Goal: Task Accomplishment & Management: Use online tool/utility

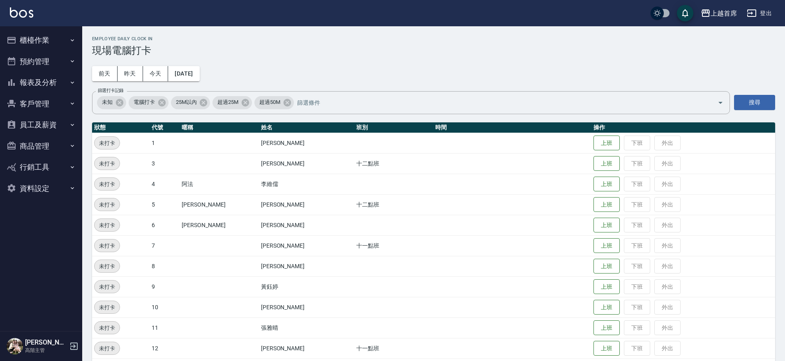
scroll to position [234, 0]
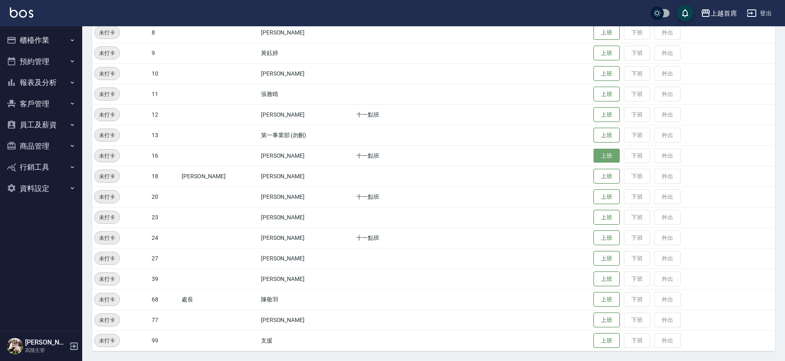
click at [593, 155] on button "上班" at bounding box center [606, 156] width 26 height 14
click at [593, 236] on button "上班" at bounding box center [606, 238] width 26 height 14
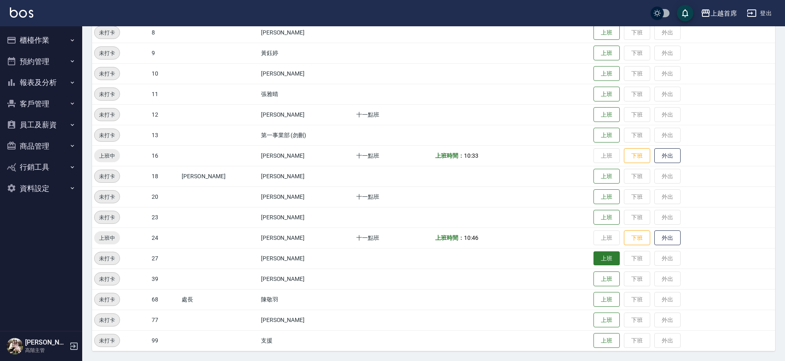
click at [605, 256] on button "上班" at bounding box center [606, 258] width 26 height 14
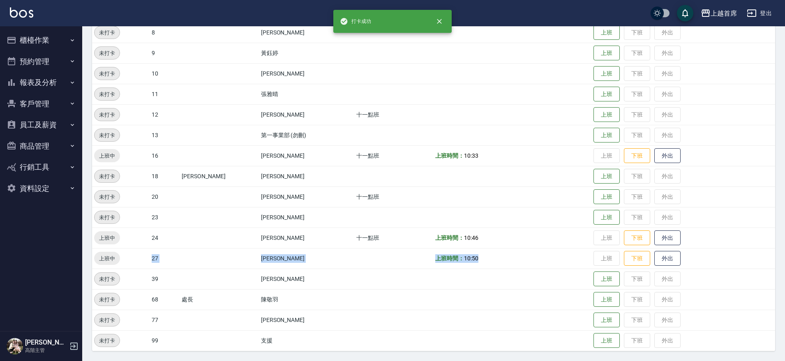
drag, startPoint x: 211, startPoint y: 270, endPoint x: 520, endPoint y: 256, distance: 309.3
click at [520, 256] on tr "上班中 27 蔡宛孜 上班時間： 10:50 上班 下班 外出" at bounding box center [433, 258] width 683 height 21
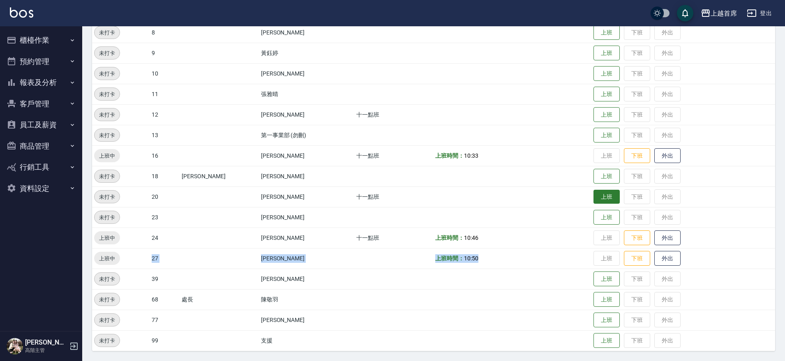
click at [610, 192] on button "上班" at bounding box center [606, 197] width 26 height 14
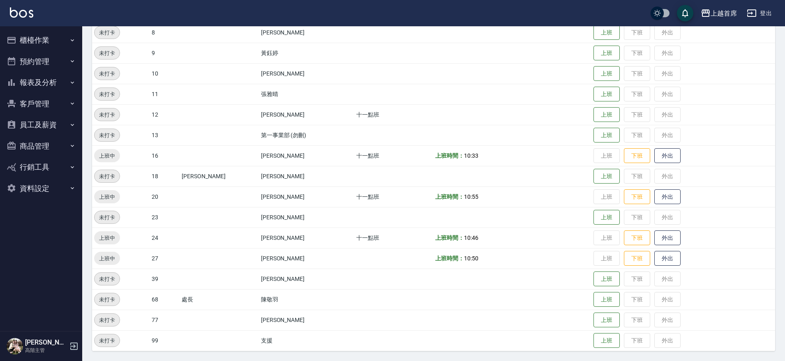
click at [446, 332] on td at bounding box center [512, 340] width 158 height 21
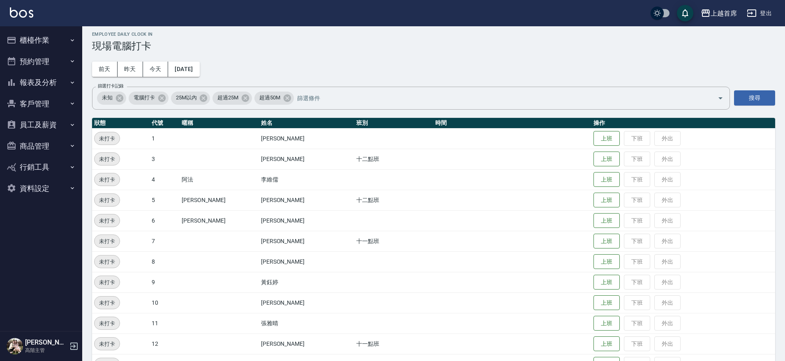
scroll to position [0, 0]
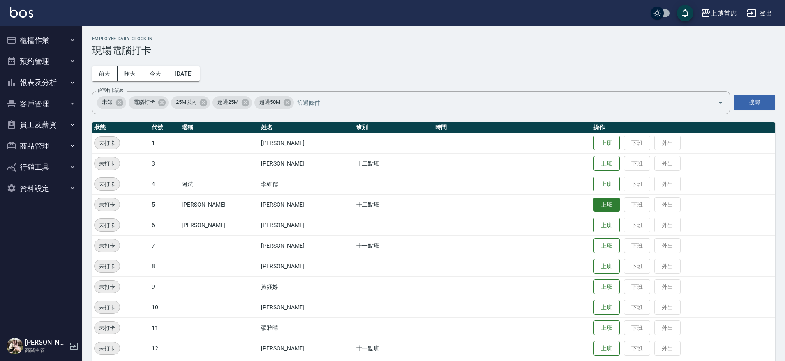
click at [598, 207] on button "上班" at bounding box center [606, 205] width 26 height 14
click at [595, 168] on button "上班" at bounding box center [606, 164] width 26 height 14
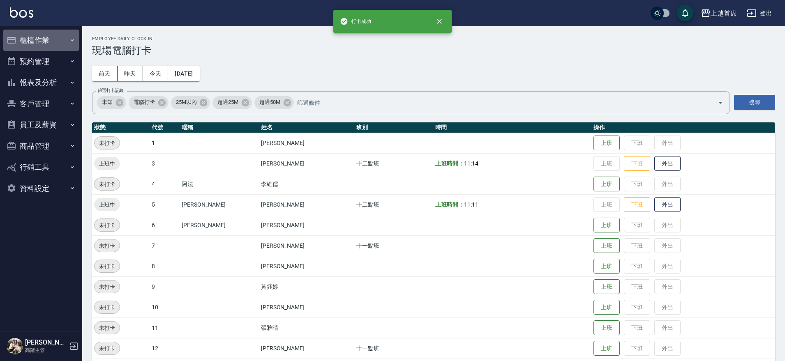
click at [26, 39] on button "櫃檯作業" at bounding box center [41, 40] width 76 height 21
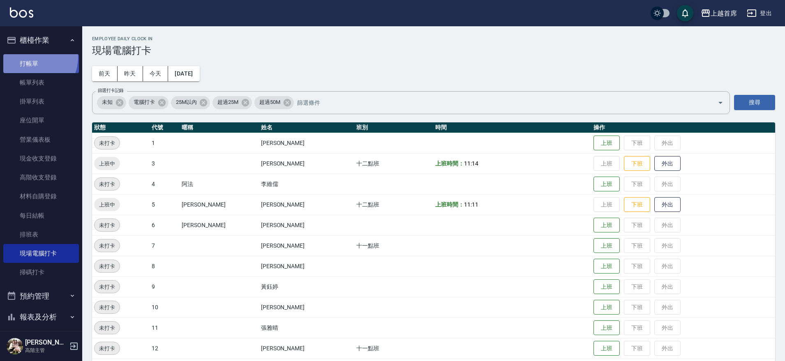
click at [32, 57] on link "打帳單" at bounding box center [41, 63] width 76 height 19
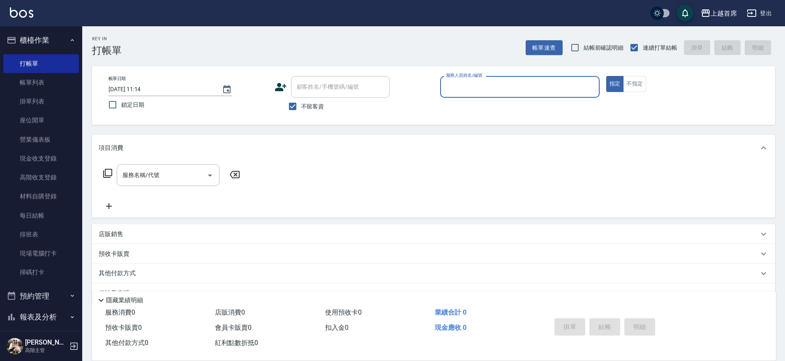
click at [45, 44] on button "櫃檯作業" at bounding box center [41, 40] width 76 height 21
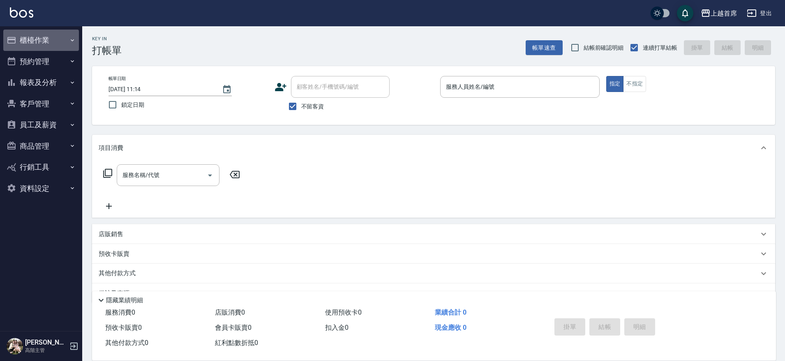
click at [73, 39] on icon "button" at bounding box center [72, 40] width 7 height 7
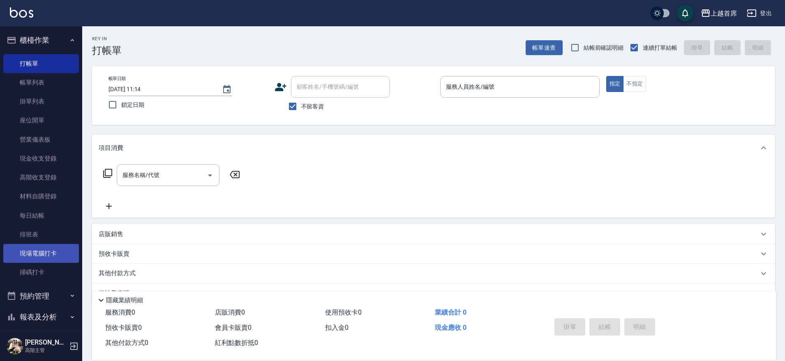
click at [58, 244] on link "現場電腦打卡" at bounding box center [41, 253] width 76 height 19
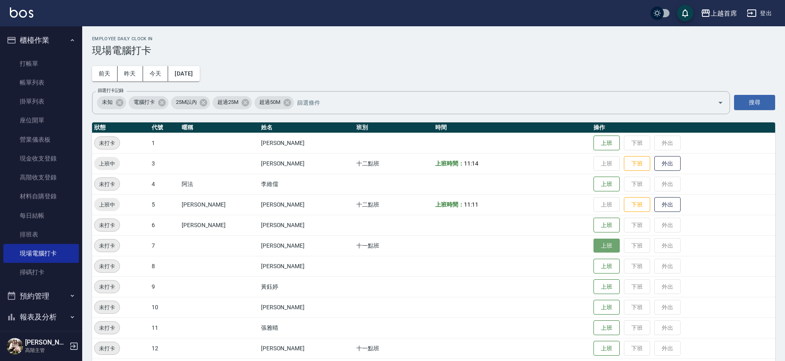
click at [611, 247] on button "上班" at bounding box center [606, 246] width 26 height 14
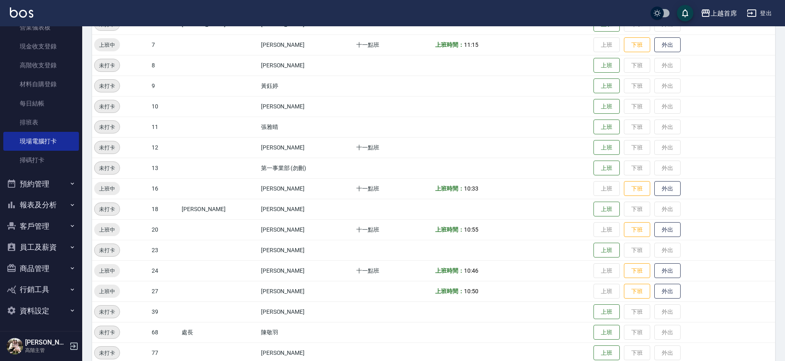
scroll to position [234, 0]
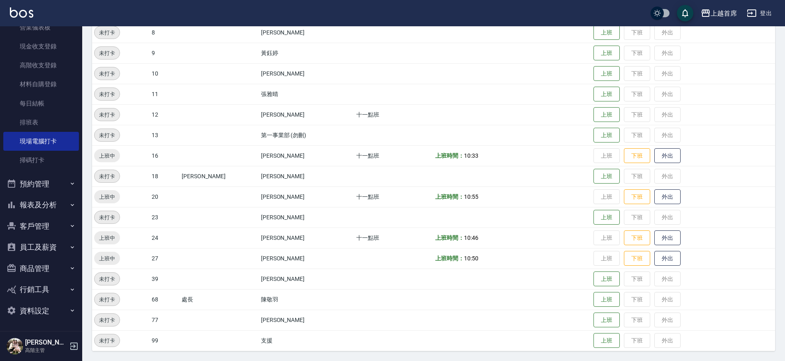
click at [42, 248] on button "員工及薪資" at bounding box center [41, 247] width 76 height 21
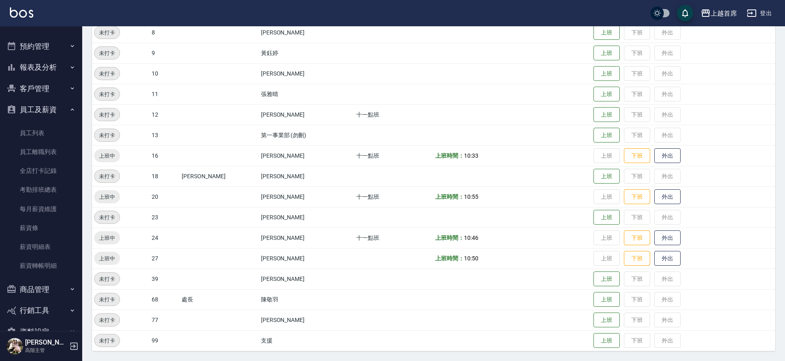
scroll to position [219, 0]
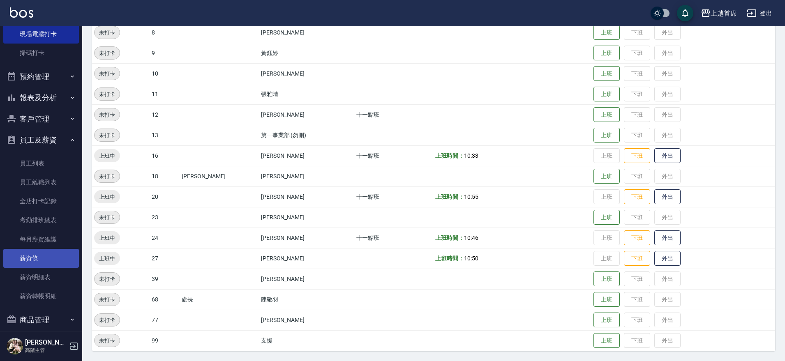
click at [42, 257] on link "薪資條" at bounding box center [41, 258] width 76 height 19
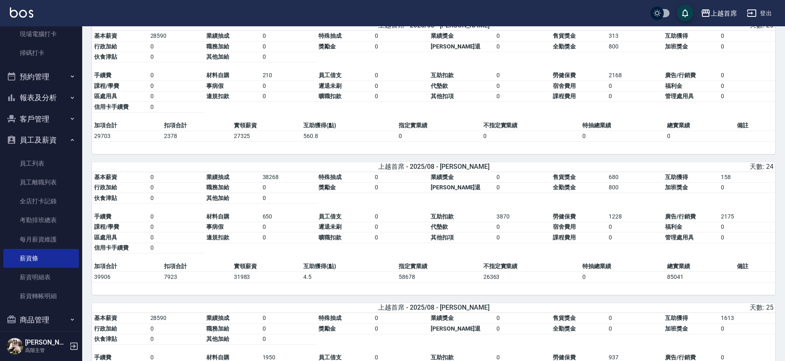
scroll to position [1355, 0]
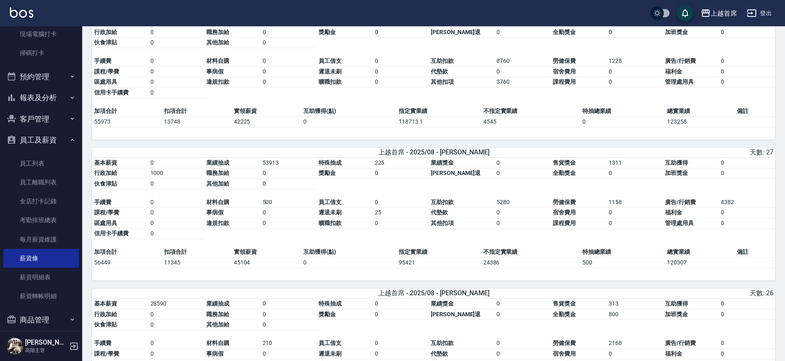
click at [784, 167] on div "上越首席 2025-08 薪資條 列印時間： 2025-09-04-11:47 Employee Payslip 薪資條 上個月 本月 2025/08 設計師…" at bounding box center [433, 121] width 703 height 2898
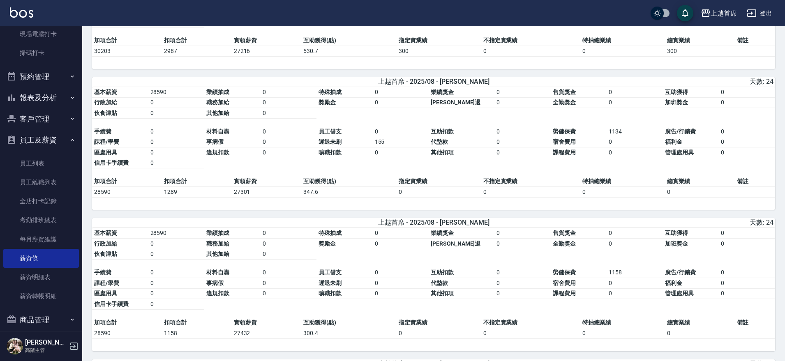
scroll to position [1993, 0]
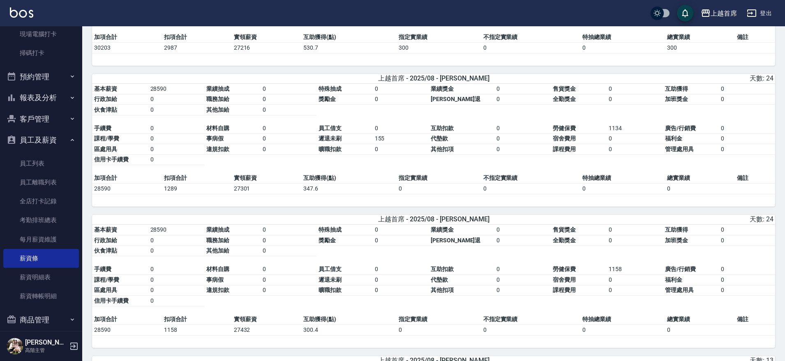
drag, startPoint x: 784, startPoint y: 268, endPoint x: 789, endPoint y: 268, distance: 4.5
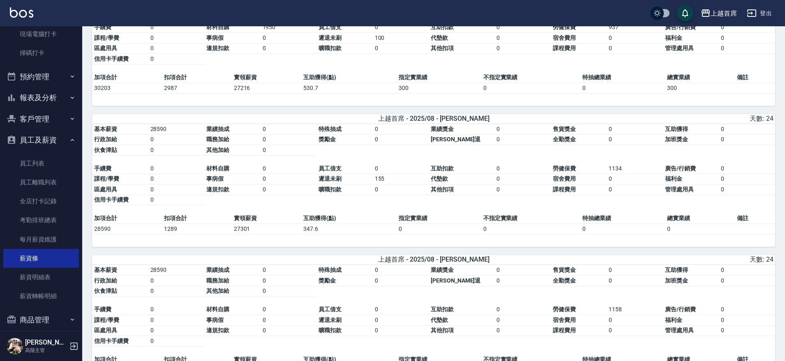
scroll to position [1926, 0]
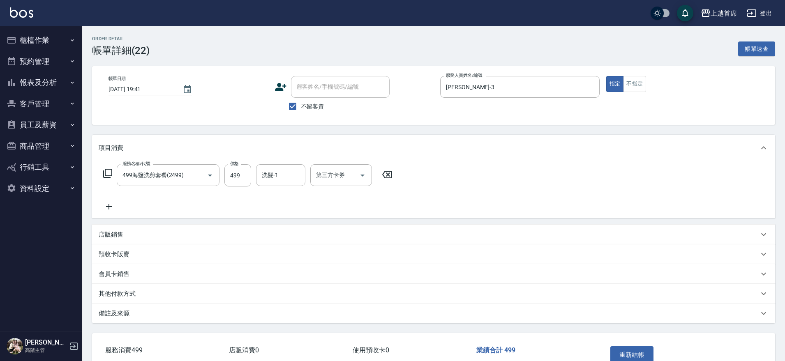
click at [276, 173] on div "洗髮-1 洗髮-1" at bounding box center [280, 175] width 49 height 22
type input "[PERSON_NAME]-20"
click at [636, 349] on button "重新結帳" at bounding box center [632, 354] width 44 height 17
